Goal: Task Accomplishment & Management: Complete application form

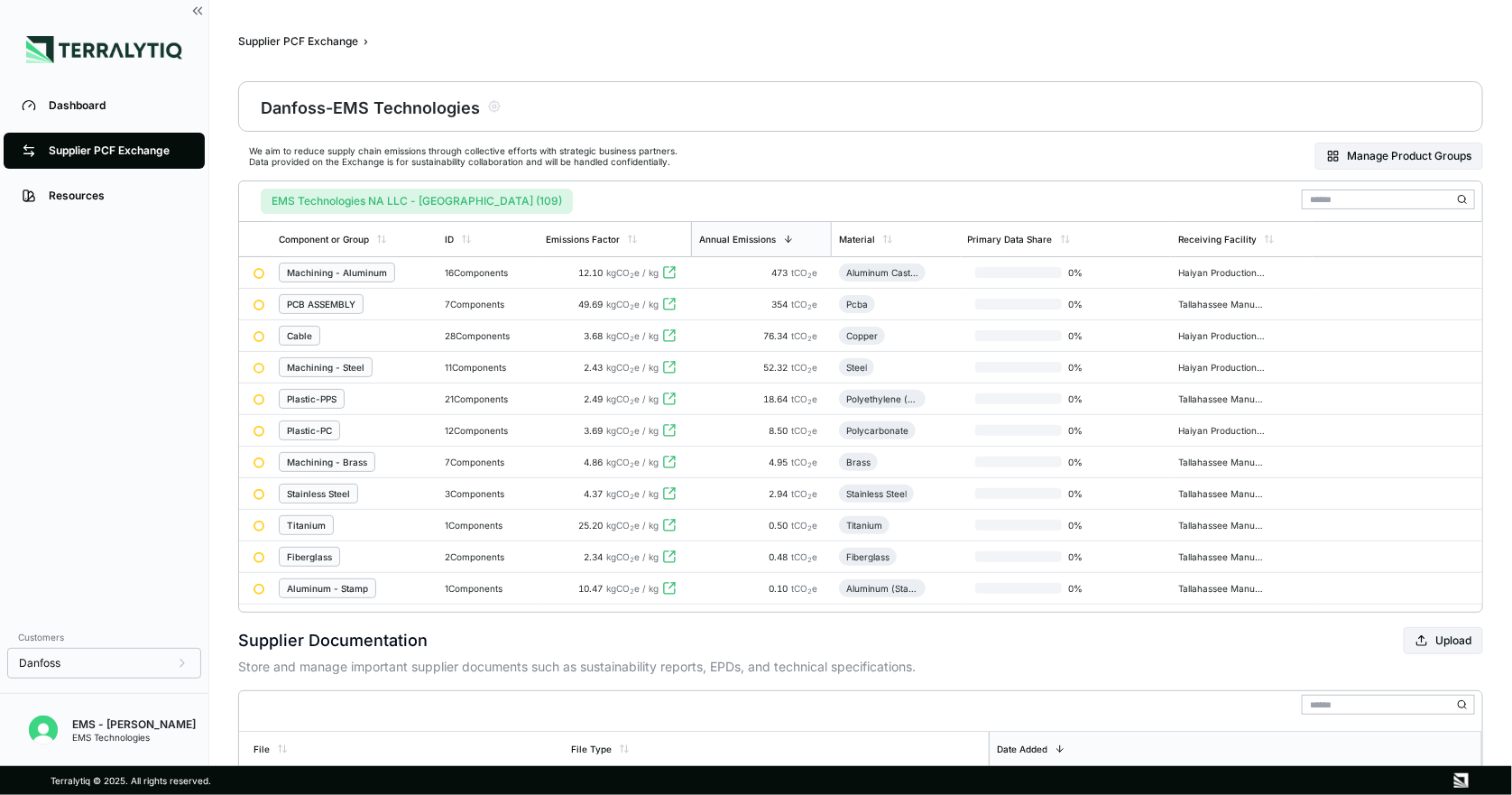
click at [673, 655] on div "Supplier Documentation Upload" at bounding box center [860, 641] width 1245 height 27
click at [366, 268] on div "Machining - Aluminum" at bounding box center [336, 272] width 100 height 11
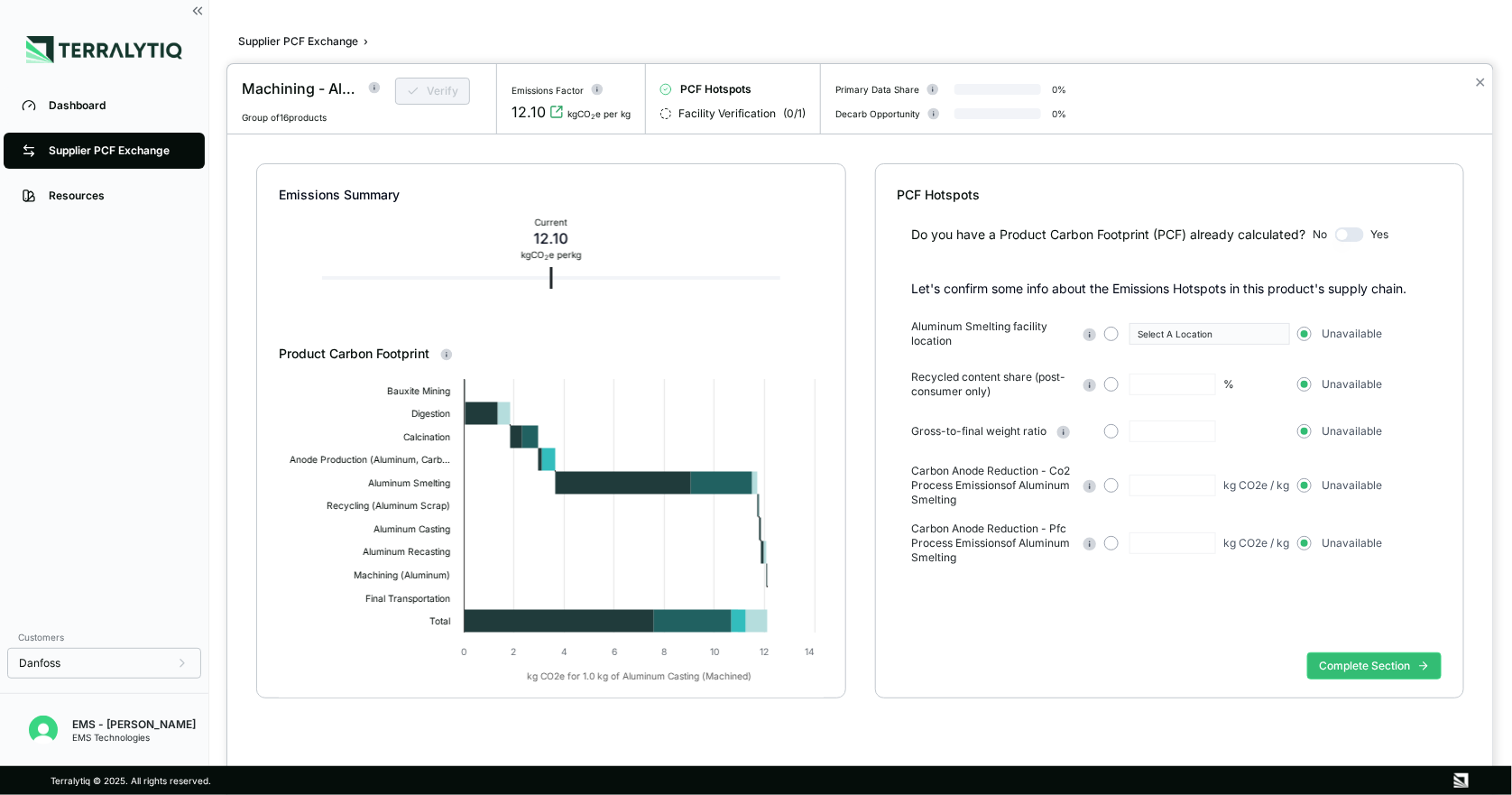
click at [948, 689] on div "Complete Section" at bounding box center [1170, 681] width 544 height 70
drag, startPoint x: 973, startPoint y: 379, endPoint x: 1024, endPoint y: 378, distance: 51.0
click at [1024, 378] on span "Recycled content share (post-consumer only)" at bounding box center [993, 384] width 163 height 29
